Goal: Task Accomplishment & Management: Use online tool/utility

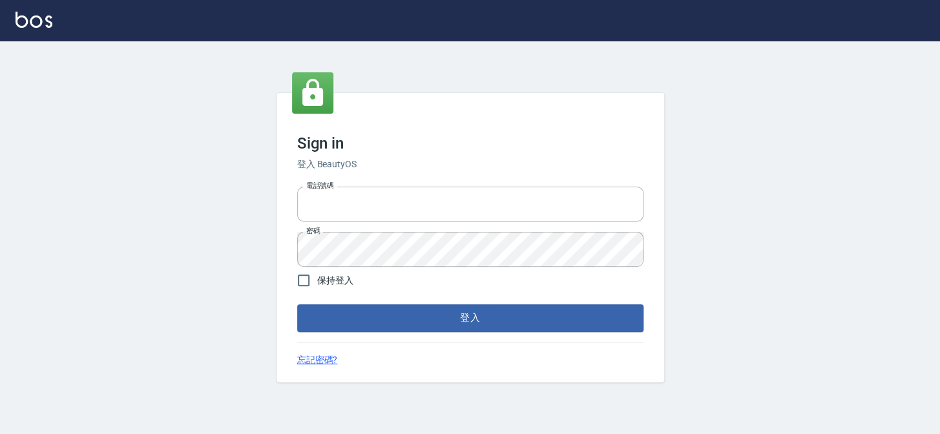
type input "27151227"
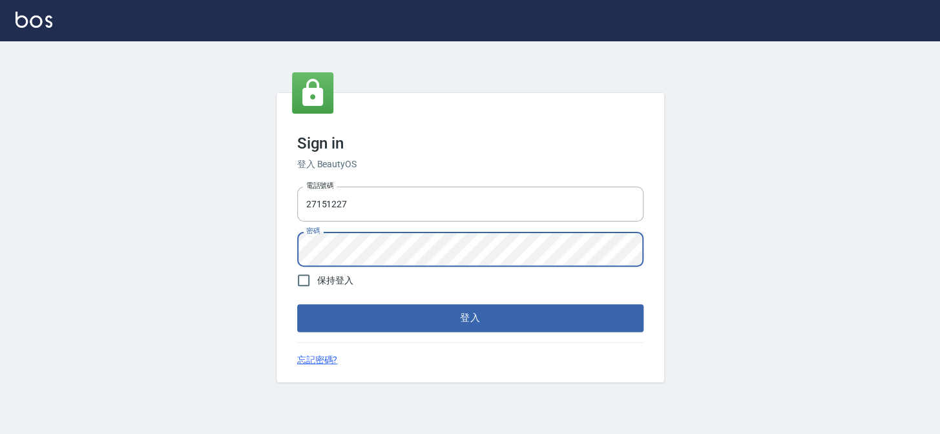
click at [297, 304] on button "登入" at bounding box center [470, 317] width 346 height 27
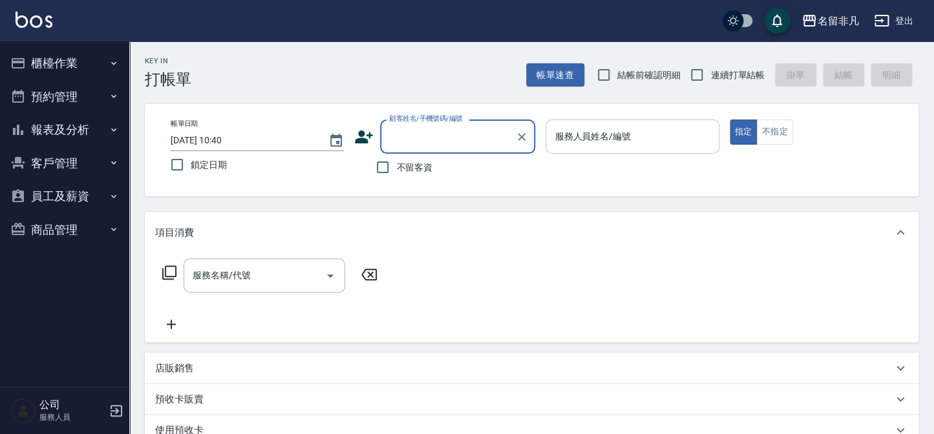
click at [639, 131] on input "服務人員姓名/編號" at bounding box center [632, 136] width 162 height 23
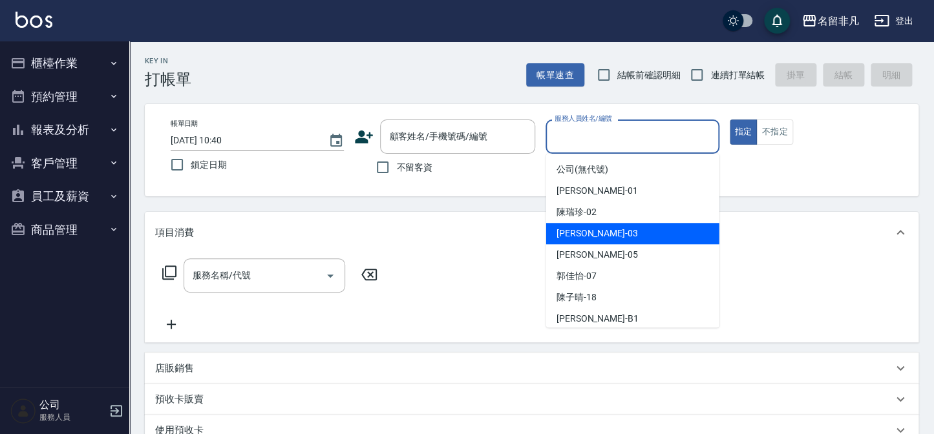
drag, startPoint x: 621, startPoint y: 233, endPoint x: 689, endPoint y: 193, distance: 78.8
click at [633, 231] on div "[PERSON_NAME] -03" at bounding box center [632, 233] width 173 height 21
type input "[PERSON_NAME]-03"
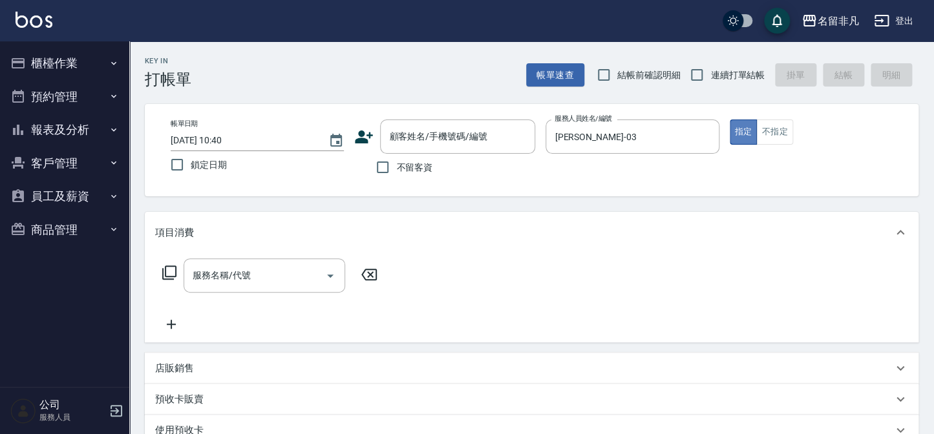
click at [751, 131] on button "指定" at bounding box center [743, 132] width 28 height 25
click at [381, 167] on input "不留客資" at bounding box center [382, 167] width 27 height 27
checkbox input "true"
click at [169, 273] on icon at bounding box center [170, 273] width 16 height 16
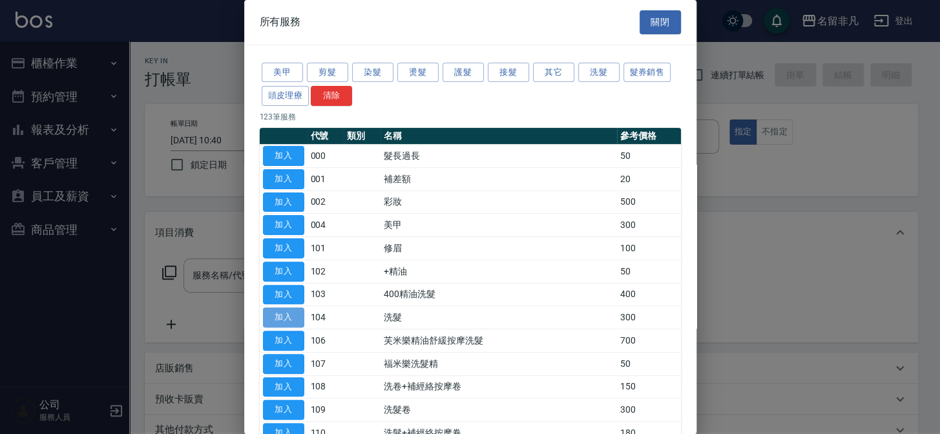
click at [290, 309] on button "加入" at bounding box center [283, 318] width 41 height 20
type input "洗髮(104)"
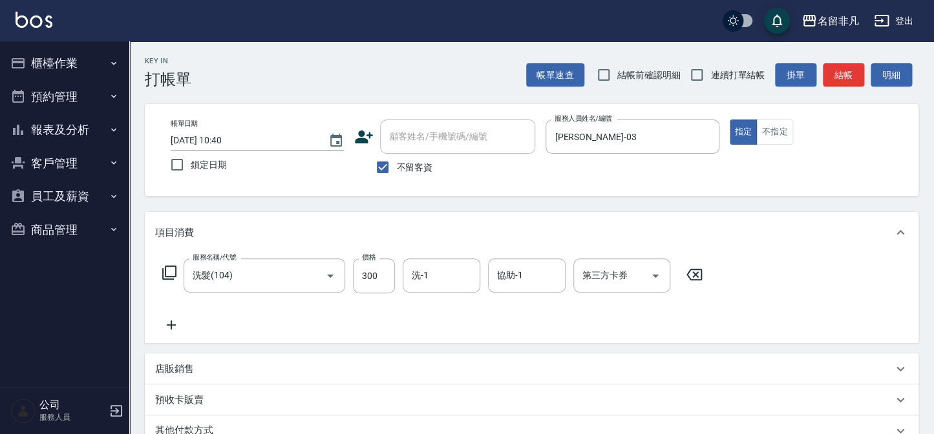
drag, startPoint x: 738, startPoint y: 129, endPoint x: 704, endPoint y: 223, distance: 99.5
click at [738, 130] on button "指定" at bounding box center [743, 132] width 28 height 25
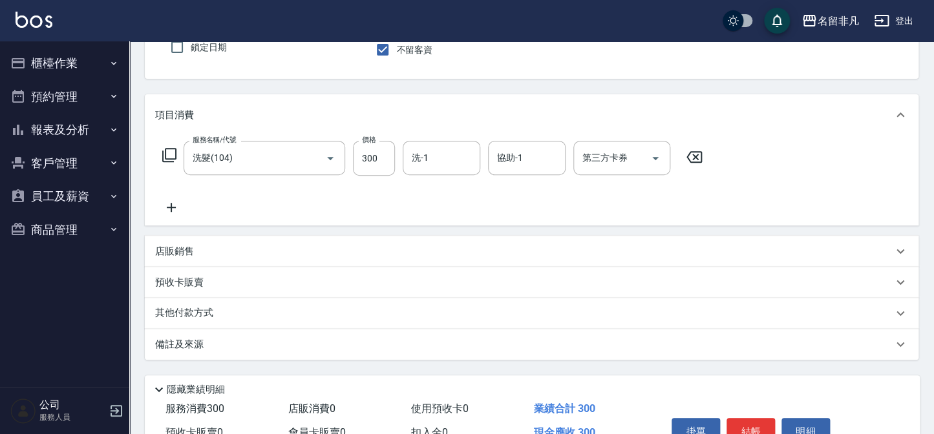
scroll to position [187, 0]
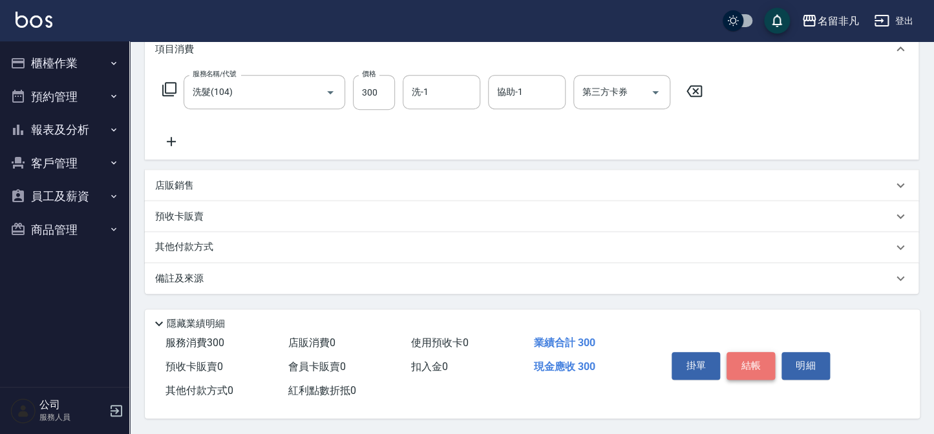
click at [750, 361] on button "結帳" at bounding box center [750, 365] width 48 height 27
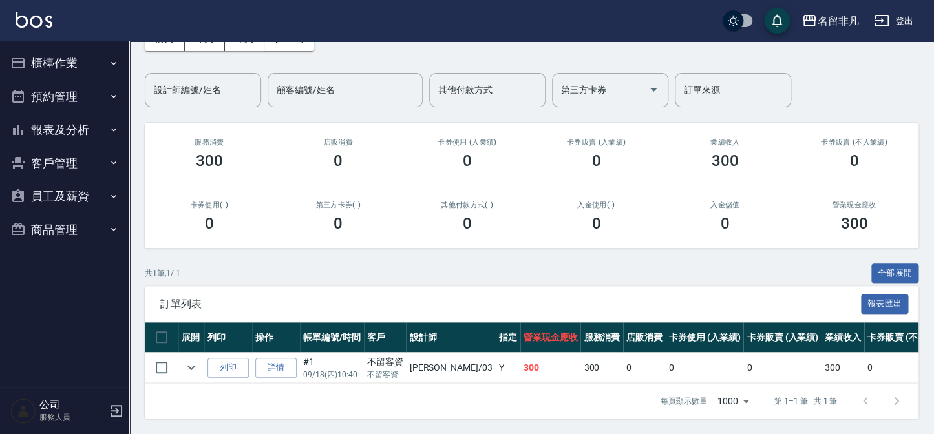
scroll to position [85, 0]
click at [219, 358] on button "列印" at bounding box center [227, 368] width 41 height 20
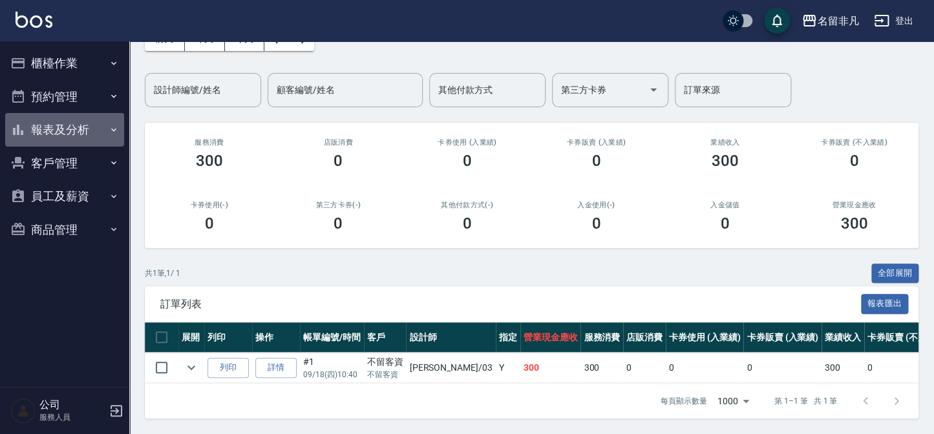
click at [75, 129] on button "報表及分析" at bounding box center [64, 130] width 119 height 34
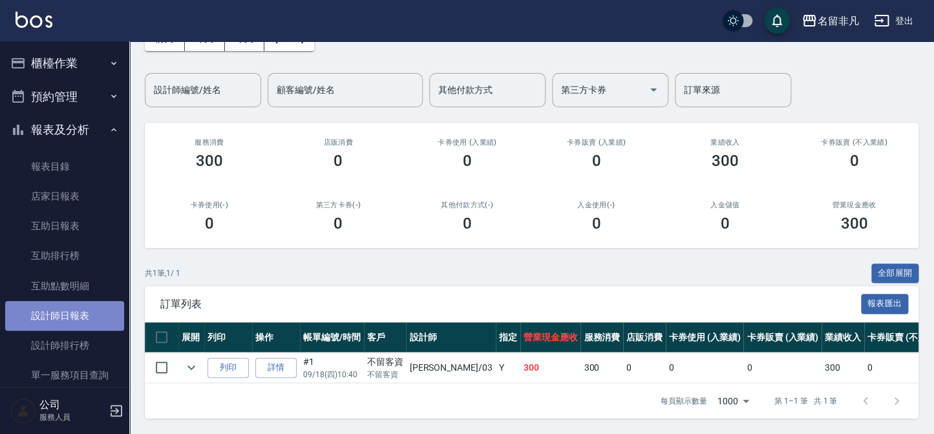
click at [79, 319] on link "設計師日報表" at bounding box center [64, 316] width 119 height 30
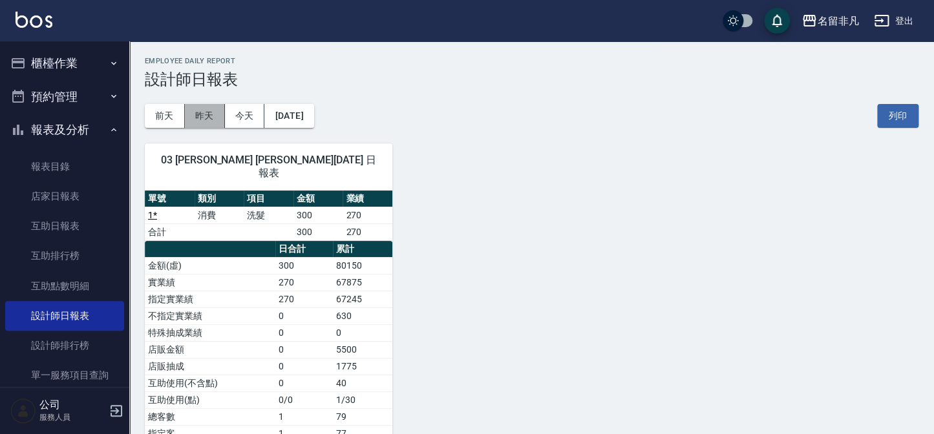
click at [201, 108] on button "昨天" at bounding box center [205, 116] width 40 height 24
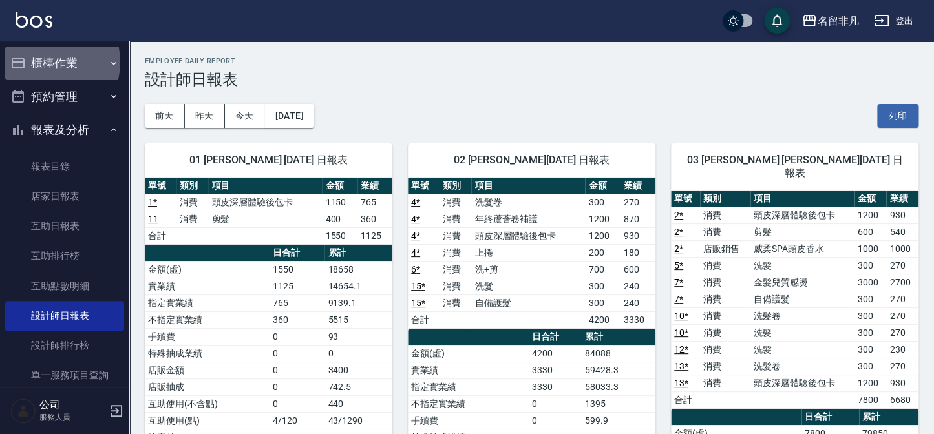
click at [44, 62] on button "櫃檯作業" at bounding box center [64, 64] width 119 height 34
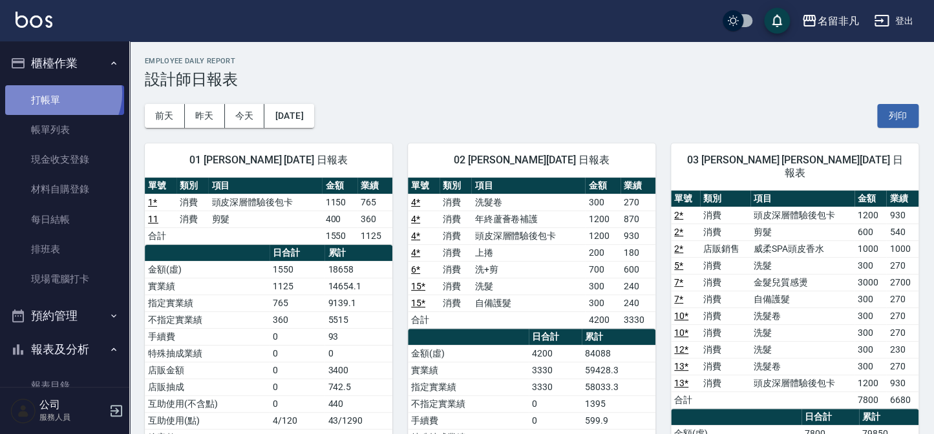
click at [59, 93] on link "打帳單" at bounding box center [64, 100] width 119 height 30
